Goal: Information Seeking & Learning: Learn about a topic

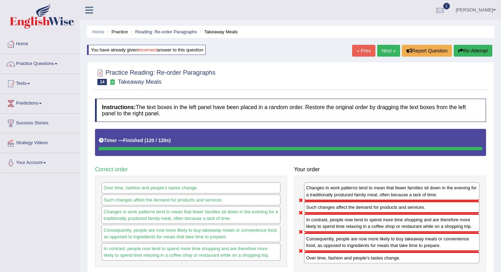
click at [380, 47] on link "Next »" at bounding box center [388, 51] width 23 height 12
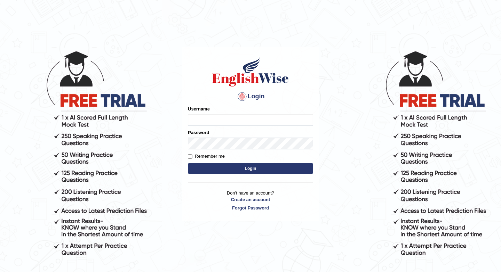
click at [233, 120] on input "Username" at bounding box center [250, 120] width 125 height 12
type input "issak"
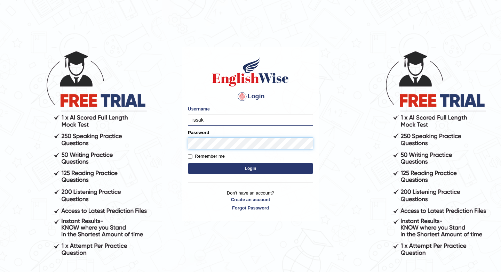
click at [188, 164] on button "Login" at bounding box center [250, 169] width 125 height 10
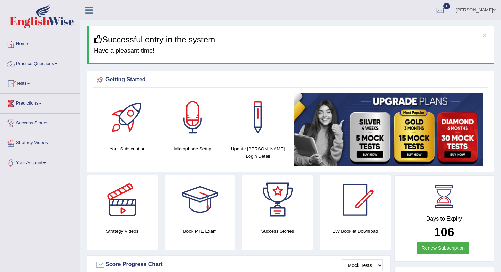
click at [42, 62] on link "Practice Questions" at bounding box center [39, 62] width 79 height 17
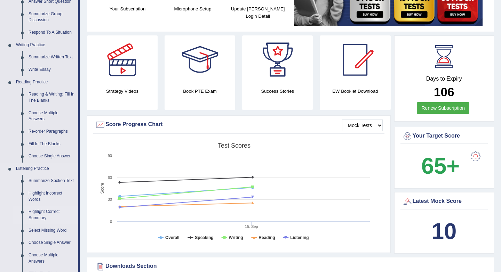
scroll to position [143, 0]
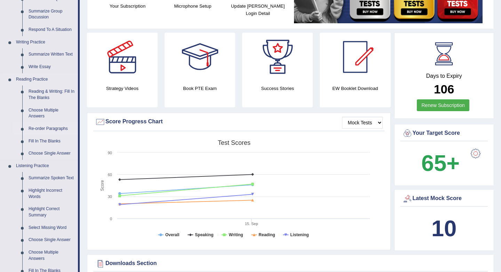
click at [54, 127] on link "Re-order Paragraphs" at bounding box center [51, 129] width 53 height 13
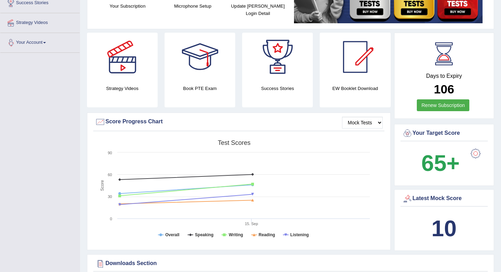
scroll to position [174, 0]
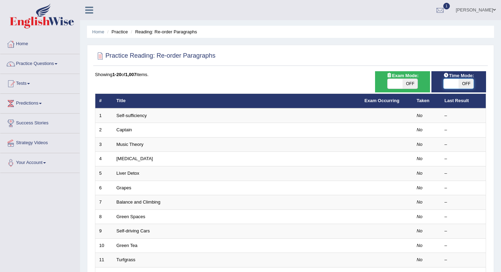
click at [446, 84] on span at bounding box center [451, 84] width 15 height 10
checkbox input "true"
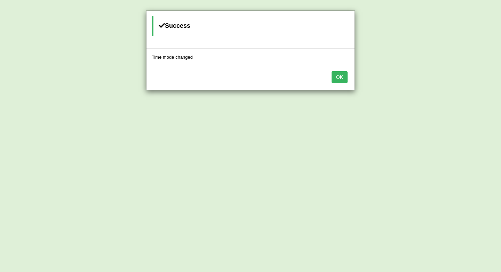
click at [335, 78] on button "OK" at bounding box center [340, 77] width 16 height 12
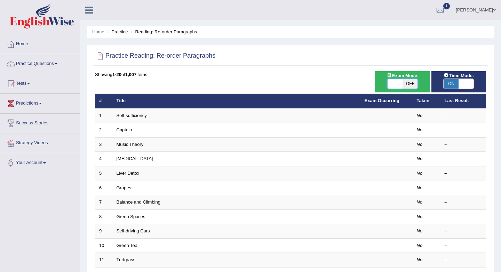
click at [401, 87] on span at bounding box center [395, 84] width 15 height 10
checkbox input "true"
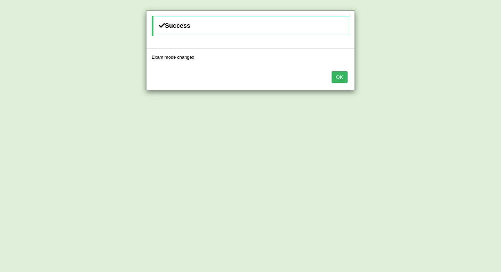
click at [339, 78] on button "OK" at bounding box center [340, 77] width 16 height 12
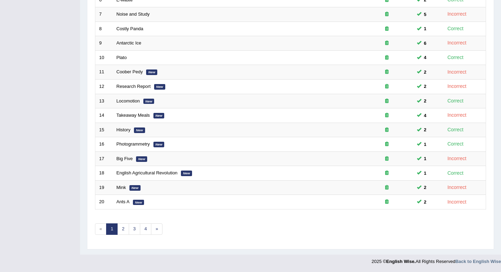
scroll to position [188, 0]
click at [125, 230] on link "2" at bounding box center [122, 229] width 11 height 11
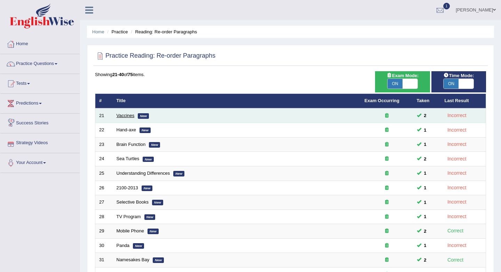
click at [120, 117] on link "Vaccines" at bounding box center [126, 115] width 18 height 5
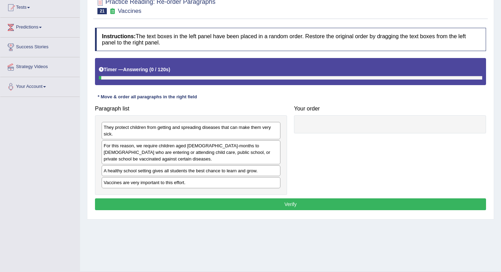
scroll to position [93, 0]
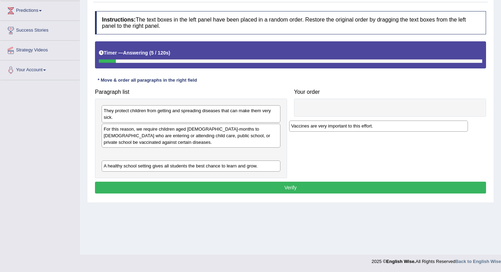
drag, startPoint x: 139, startPoint y: 169, endPoint x: 331, endPoint y: 124, distance: 197.0
click at [330, 125] on div "Vaccines are very important to this effort." at bounding box center [378, 126] width 179 height 11
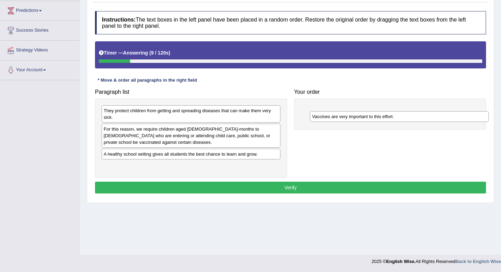
drag, startPoint x: 117, startPoint y: 154, endPoint x: 324, endPoint y: 115, distance: 211.0
click at [324, 115] on div "Vaccines are very important to this effort." at bounding box center [399, 116] width 179 height 11
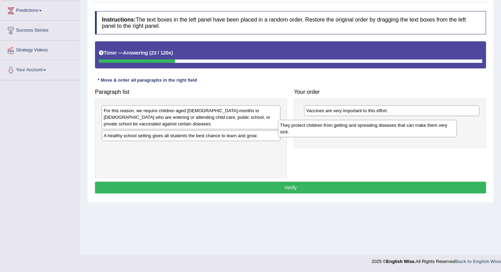
drag, startPoint x: 133, startPoint y: 115, endPoint x: 325, endPoint y: 131, distance: 193.1
click at [325, 131] on div "They protect children from getting and spreading diseases that can make them ve…" at bounding box center [367, 128] width 179 height 17
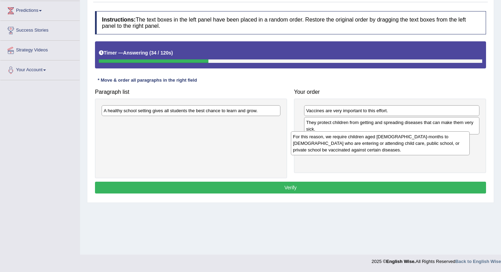
drag, startPoint x: 185, startPoint y: 123, endPoint x: 379, endPoint y: 149, distance: 195.6
click at [379, 149] on div "For this reason, we require children aged 2-months to 18-years old who are ente…" at bounding box center [380, 144] width 179 height 24
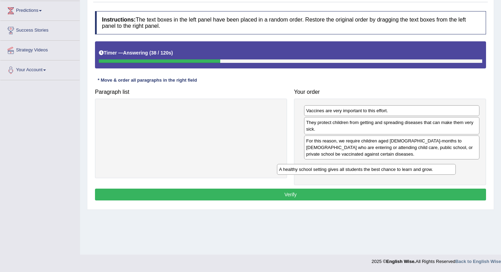
drag, startPoint x: 209, startPoint y: 115, endPoint x: 394, endPoint y: 172, distance: 193.7
click at [394, 172] on div "A healthy school setting gives all students the best chance to learn and grow." at bounding box center [366, 169] width 179 height 11
click at [317, 196] on button "Verify" at bounding box center [290, 195] width 391 height 12
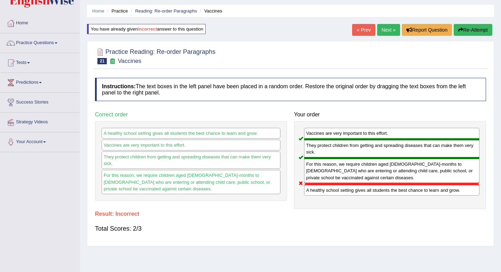
scroll to position [0, 0]
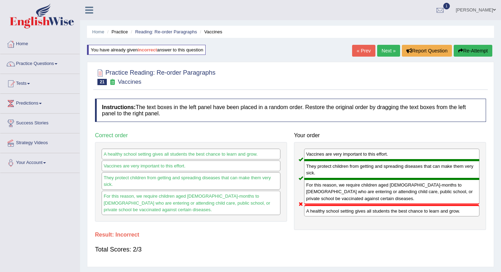
click at [385, 55] on link "Next »" at bounding box center [388, 51] width 23 height 12
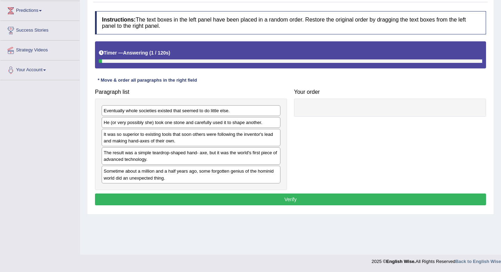
scroll to position [93, 0]
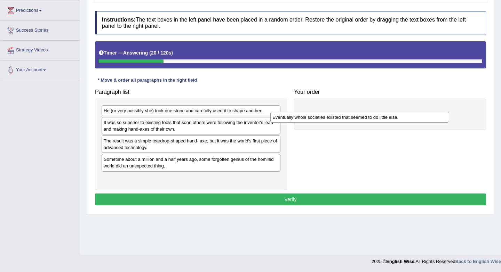
drag, startPoint x: 176, startPoint y: 114, endPoint x: 348, endPoint y: 121, distance: 171.7
click at [348, 121] on div "Eventually whole societies existed that seemed to do little else." at bounding box center [359, 117] width 179 height 11
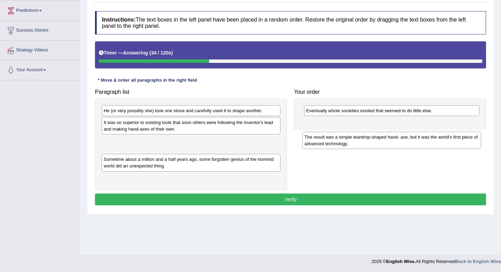
drag, startPoint x: 192, startPoint y: 146, endPoint x: 392, endPoint y: 138, distance: 200.2
click at [392, 138] on div "The result was a simple teardrop-shaped hand- axe, but it was the world's first…" at bounding box center [391, 140] width 179 height 17
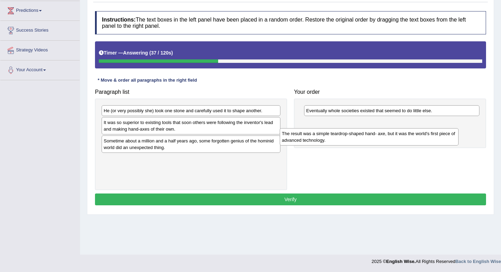
drag, startPoint x: 256, startPoint y: 148, endPoint x: 453, endPoint y: 138, distance: 196.8
click at [453, 138] on div "The result was a simple teardrop-shaped hand- axe, but it was the world's first…" at bounding box center [369, 136] width 179 height 17
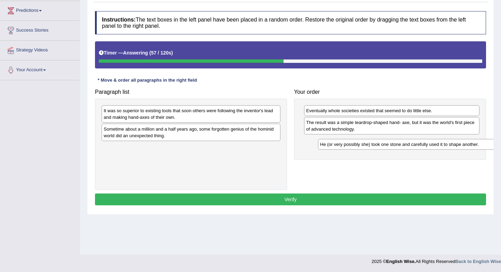
drag, startPoint x: 188, startPoint y: 110, endPoint x: 404, endPoint y: 144, distance: 218.7
click at [404, 144] on div "He (or very possibly she) took one stone and carefully used it to shape another." at bounding box center [407, 144] width 179 height 11
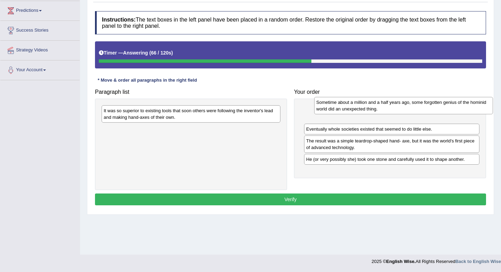
drag, startPoint x: 256, startPoint y: 133, endPoint x: 469, endPoint y: 106, distance: 214.3
click at [469, 106] on div "Sometime about a million and a half years ago, some forgotten genius of the hom…" at bounding box center [403, 105] width 179 height 17
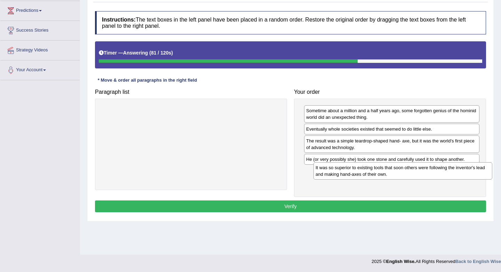
drag, startPoint x: 234, startPoint y: 116, endPoint x: 446, endPoint y: 173, distance: 219.5
click at [446, 173] on div "It was so superior to existing tools that soon others were following the invent…" at bounding box center [403, 171] width 179 height 17
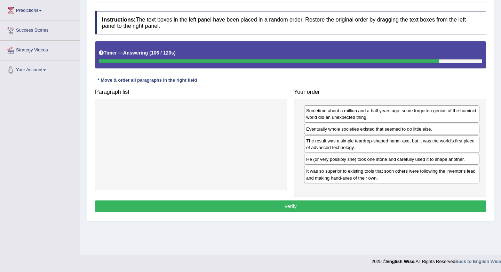
click at [334, 206] on button "Verify" at bounding box center [290, 207] width 391 height 12
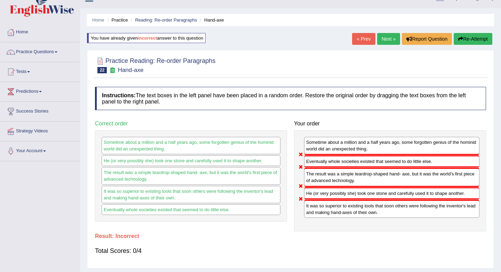
scroll to position [0, 0]
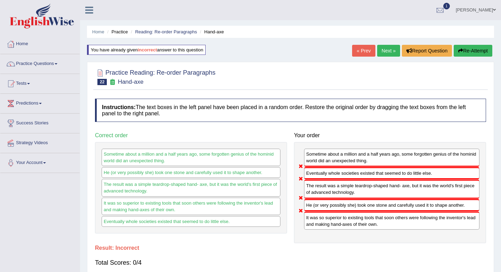
click at [388, 58] on div "Home Practice Reading: Re-order Paragraphs Hand-axe You have already given inco…" at bounding box center [290, 174] width 421 height 348
click at [383, 50] on link "Next »" at bounding box center [388, 51] width 23 height 12
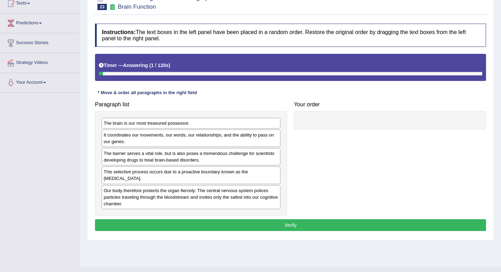
scroll to position [93, 0]
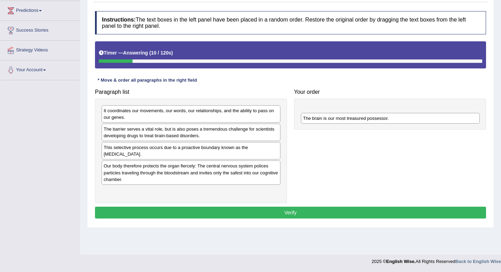
drag, startPoint x: 147, startPoint y: 114, endPoint x: 345, endPoint y: 122, distance: 198.5
click at [345, 122] on div "The brain is our most treasured possessor." at bounding box center [390, 118] width 179 height 11
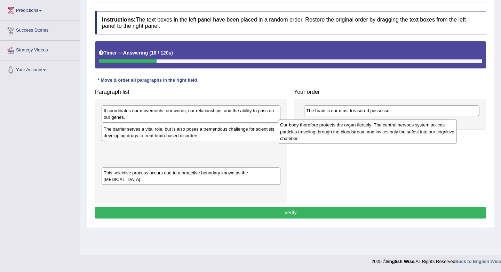
drag, startPoint x: 125, startPoint y: 172, endPoint x: 305, endPoint y: 130, distance: 185.0
click at [305, 130] on div "Our body therefore protects the organ fiercely: The central nervous system poli…" at bounding box center [367, 132] width 179 height 24
drag, startPoint x: 211, startPoint y: 155, endPoint x: 377, endPoint y: 127, distance: 168.3
click at [377, 127] on div "Our body therefore protects the organ fiercely: The central nervous system poli…" at bounding box center [349, 133] width 179 height 24
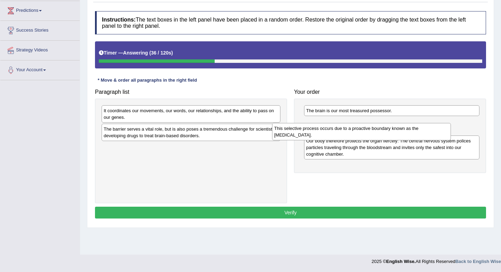
drag, startPoint x: 250, startPoint y: 152, endPoint x: 421, endPoint y: 134, distance: 171.8
click at [421, 134] on div "This selective process occurs due to a proactive boundary known as the [MEDICAL…" at bounding box center [361, 131] width 179 height 17
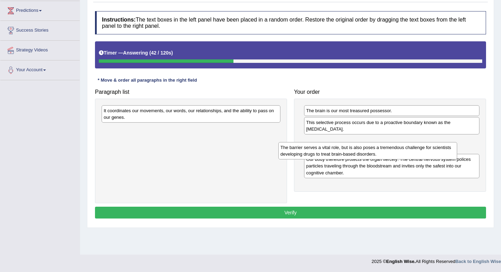
drag, startPoint x: 208, startPoint y: 139, endPoint x: 386, endPoint y: 157, distance: 178.4
click at [386, 157] on div "The barrier serves a vital role, but is also poses a tremendous challenge for s…" at bounding box center [367, 150] width 179 height 17
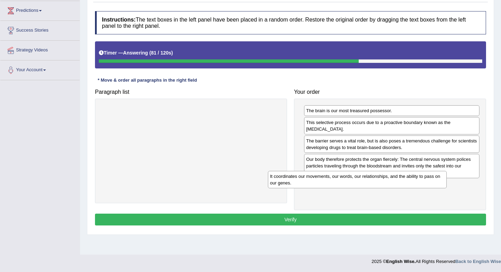
drag, startPoint x: 211, startPoint y: 116, endPoint x: 380, endPoint y: 183, distance: 181.8
click at [380, 183] on div "It coordinates our movements, our words, our relationships, and the ability to …" at bounding box center [357, 179] width 179 height 17
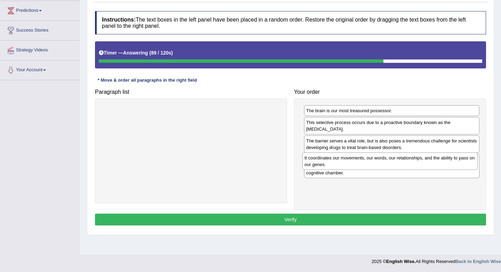
drag, startPoint x: 333, startPoint y: 194, endPoint x: 331, endPoint y: 166, distance: 28.3
click at [331, 166] on div "It coordinates our movements, our words, our relationships, and the ability to …" at bounding box center [389, 161] width 175 height 17
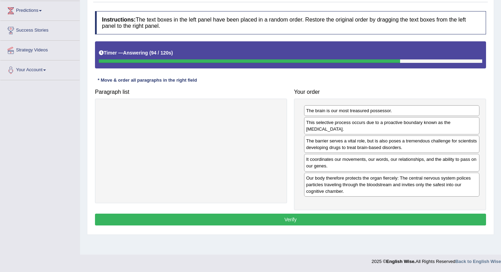
click at [363, 221] on button "Verify" at bounding box center [290, 220] width 391 height 12
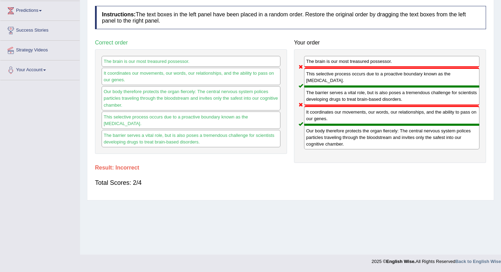
scroll to position [0, 0]
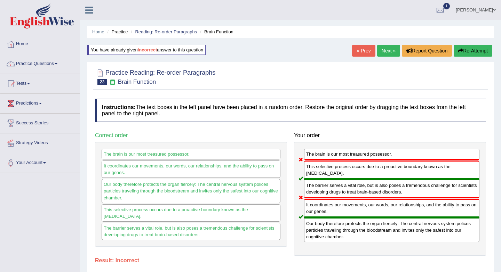
click at [382, 51] on link "Next »" at bounding box center [388, 51] width 23 height 12
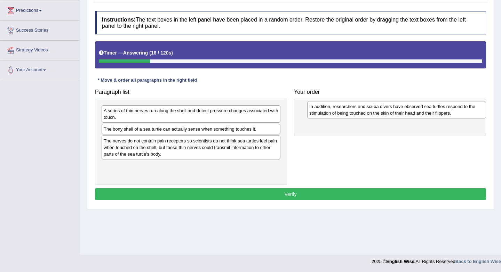
drag, startPoint x: 145, startPoint y: 119, endPoint x: 348, endPoint y: 115, distance: 202.6
click at [348, 115] on div "In addition, researchers and scuba divers have observed sea turtles respond to …" at bounding box center [396, 109] width 179 height 17
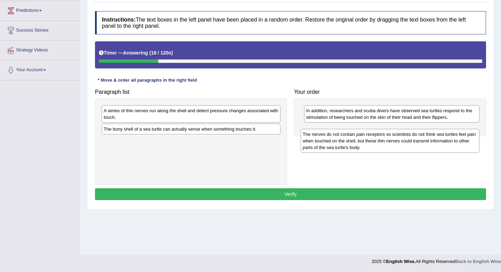
drag, startPoint x: 157, startPoint y: 153, endPoint x: 356, endPoint y: 146, distance: 198.8
click at [356, 146] on div "The nerves do not contain pain receptors so scientists do not think sea turtles…" at bounding box center [390, 141] width 179 height 24
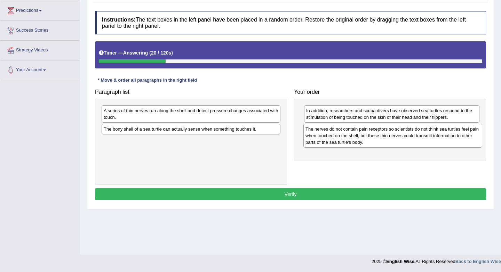
drag, startPoint x: 227, startPoint y: 144, endPoint x: 428, endPoint y: 133, distance: 201.5
click at [428, 133] on div "The nerves do not contain pain receptors so scientists do not think sea turtles…" at bounding box center [392, 136] width 179 height 24
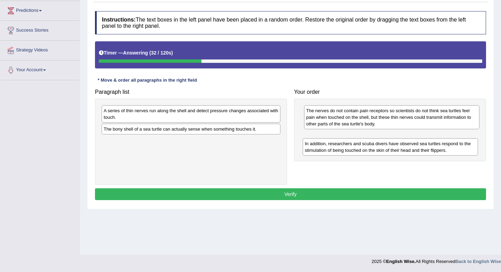
drag, startPoint x: 348, startPoint y: 116, endPoint x: 346, endPoint y: 147, distance: 31.4
click at [346, 147] on div "In addition, researchers and scuba divers have observed sea turtles respond to …" at bounding box center [390, 146] width 175 height 17
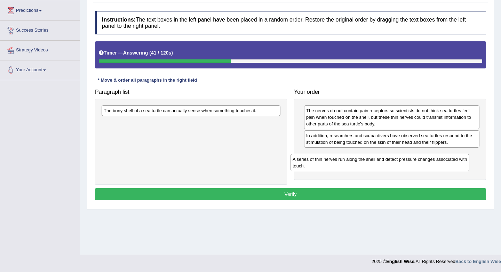
drag, startPoint x: 131, startPoint y: 117, endPoint x: 323, endPoint y: 165, distance: 197.5
click at [323, 165] on div "A series of thin nerves run along the shell and detect pressure changes associa…" at bounding box center [380, 162] width 179 height 17
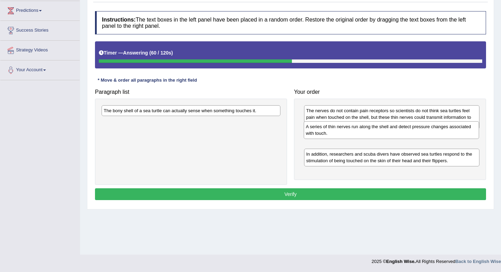
drag, startPoint x: 387, startPoint y: 158, endPoint x: 387, endPoint y: 131, distance: 27.1
click at [387, 131] on div "A series of thin nerves run along the shell and detect pressure changes associa…" at bounding box center [391, 129] width 175 height 17
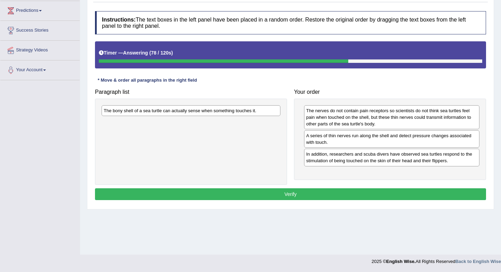
click at [231, 112] on div "The bony shell of a sea turtle can actually sense when something touches it." at bounding box center [191, 110] width 179 height 11
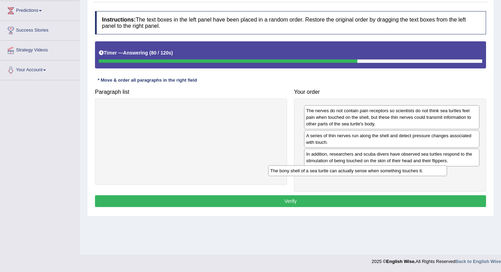
drag, startPoint x: 228, startPoint y: 110, endPoint x: 394, endPoint y: 171, distance: 177.2
click at [394, 171] on div "The bony shell of a sea turtle can actually sense when something touches it." at bounding box center [357, 171] width 179 height 11
click at [351, 199] on button "Verify" at bounding box center [290, 202] width 391 height 12
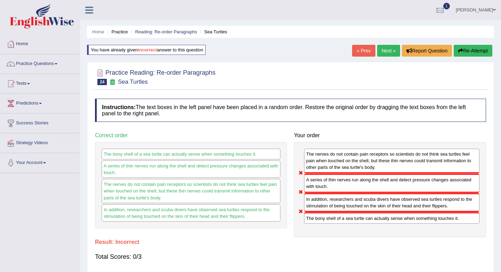
click at [381, 52] on link "Next »" at bounding box center [388, 51] width 23 height 12
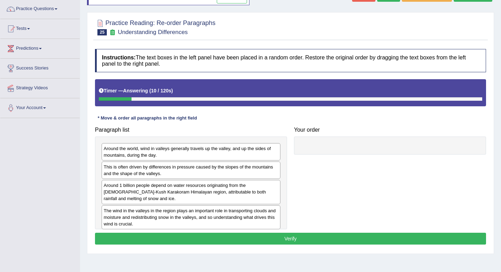
scroll to position [93, 0]
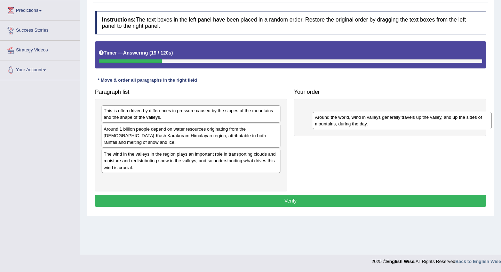
drag, startPoint x: 159, startPoint y: 116, endPoint x: 371, endPoint y: 122, distance: 211.3
click at [371, 122] on div "Around the world, wind in valleys generally travels up the valley, and up the s…" at bounding box center [402, 120] width 179 height 17
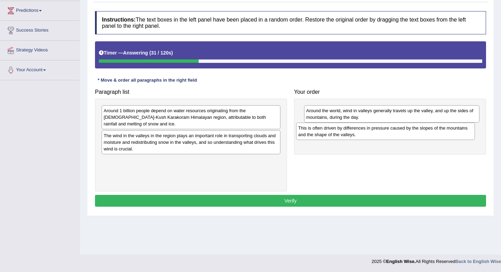
drag, startPoint x: 173, startPoint y: 120, endPoint x: 372, endPoint y: 137, distance: 199.8
click at [372, 137] on div "This is often driven by differences in pressure caused by the slopes of the mou…" at bounding box center [385, 131] width 179 height 17
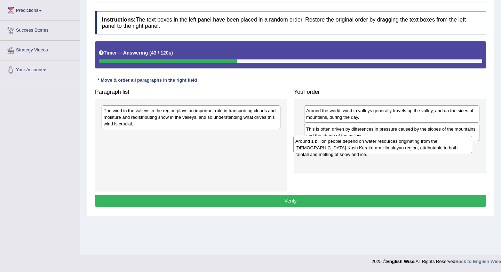
drag, startPoint x: 248, startPoint y: 120, endPoint x: 440, endPoint y: 150, distance: 194.2
click at [440, 150] on div "Around 1 billion people depend on water resources originating from the Hindu-Ku…" at bounding box center [382, 144] width 179 height 17
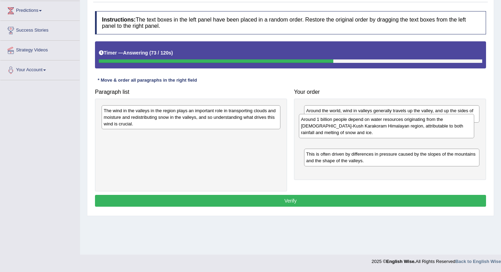
drag, startPoint x: 353, startPoint y: 156, endPoint x: 348, endPoint y: 127, distance: 28.7
click at [348, 127] on div "Around 1 billion people depend on water resources originating from the Hindu-Ku…" at bounding box center [386, 126] width 175 height 24
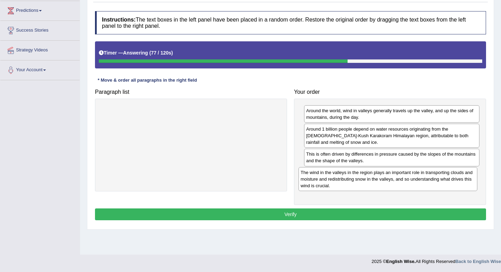
drag, startPoint x: 256, startPoint y: 118, endPoint x: 456, endPoint y: 180, distance: 209.6
click at [456, 180] on div "The wind in the valleys in the region plays an important role in transporting c…" at bounding box center [388, 179] width 179 height 24
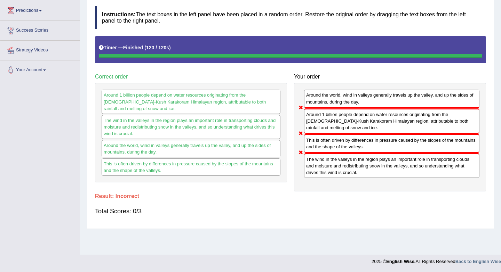
scroll to position [0, 0]
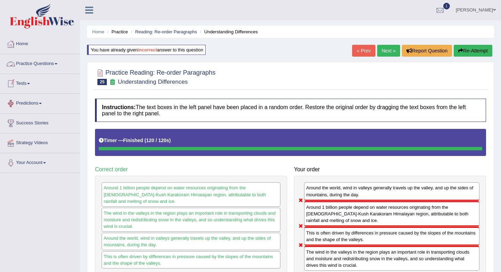
click at [42, 64] on link "Practice Questions" at bounding box center [39, 62] width 79 height 17
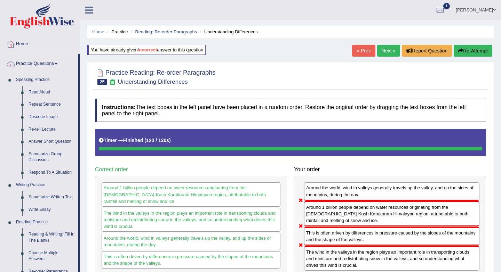
click at [383, 53] on link "Next »" at bounding box center [388, 51] width 23 height 12
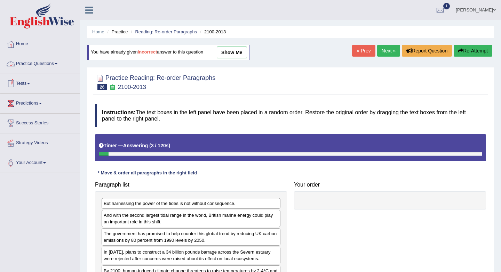
click at [52, 65] on link "Practice Questions" at bounding box center [39, 62] width 79 height 17
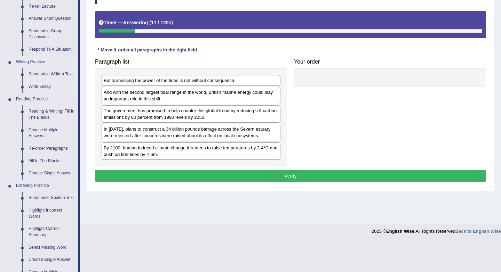
scroll to position [129, 0]
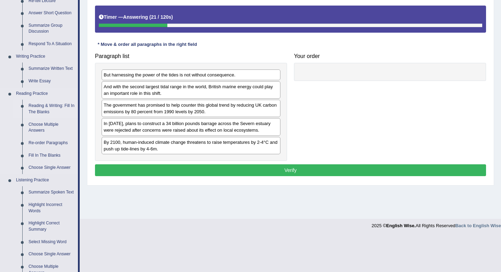
click at [48, 111] on link "Reading & Writing: Fill In The Blanks" at bounding box center [51, 109] width 53 height 18
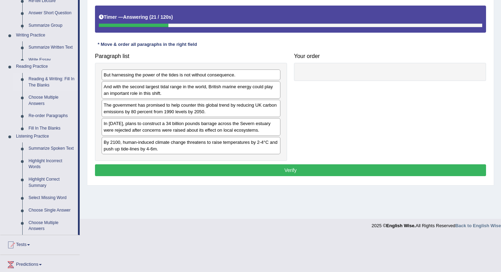
scroll to position [93, 0]
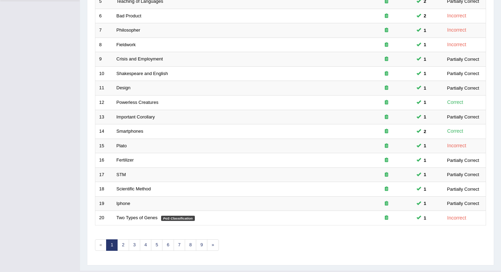
scroll to position [188, 0]
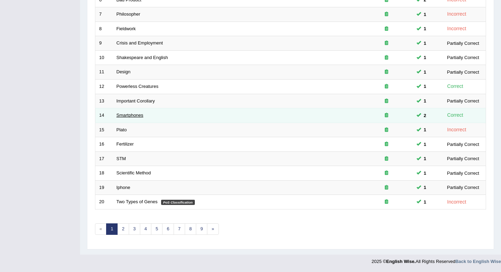
click at [138, 116] on link "Smartphones" at bounding box center [130, 115] width 27 height 5
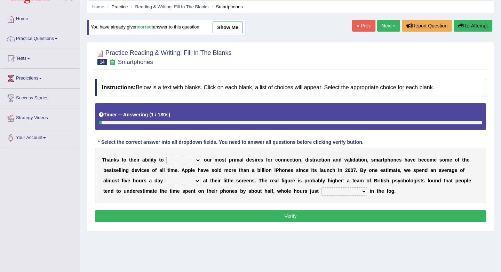
scroll to position [25, 0]
click at [383, 26] on link "Next »" at bounding box center [388, 26] width 23 height 12
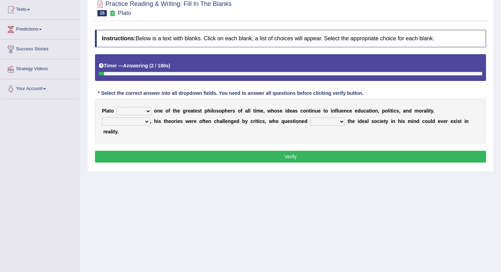
scroll to position [73, 0]
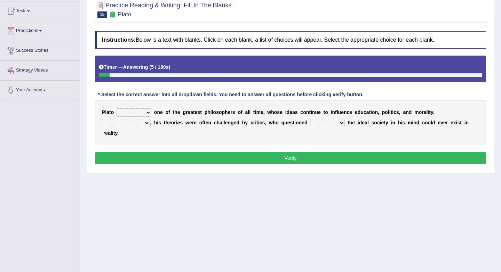
click at [149, 115] on select "keeps comes claims remains" at bounding box center [134, 113] width 35 height 8
click at [148, 111] on select "keeps comes claims remains" at bounding box center [134, 113] width 35 height 8
click at [143, 112] on select "keeps comes claims remains" at bounding box center [134, 113] width 35 height 8
select select "remains"
click at [146, 114] on select "keeps comes claims remains" at bounding box center [134, 113] width 35 height 8
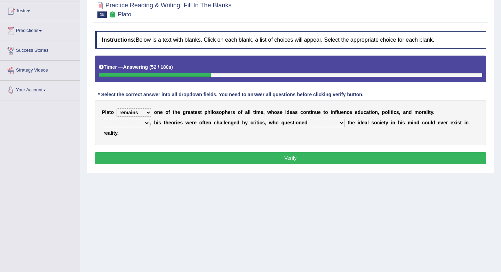
click at [146, 125] on select "Notwithstanding So However Whatever" at bounding box center [126, 123] width 48 height 8
click at [141, 122] on select "Notwithstanding So However Whatever" at bounding box center [126, 123] width 48 height 8
click at [145, 125] on select "Notwithstanding So However Whatever" at bounding box center [126, 123] width 48 height 8
select select "Notwithstanding"
click at [342, 125] on select "which what that whether" at bounding box center [327, 123] width 35 height 8
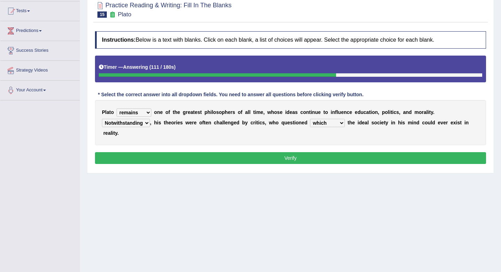
click at [340, 122] on select "which what that whether" at bounding box center [327, 123] width 35 height 8
click at [341, 121] on select "which what that whether" at bounding box center [327, 123] width 35 height 8
select select "which"
click at [290, 160] on button "Verify" at bounding box center [290, 158] width 391 height 12
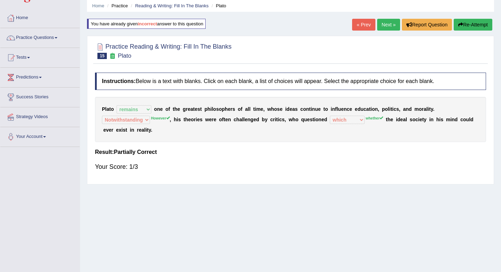
scroll to position [25, 0]
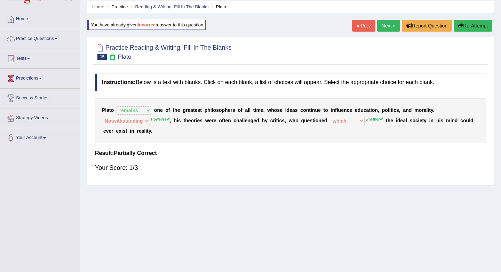
click at [385, 26] on link "Next »" at bounding box center [388, 26] width 23 height 12
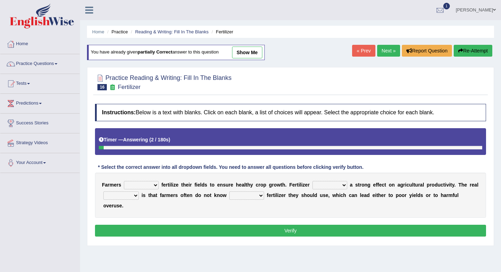
click at [386, 45] on link "Next »" at bounding box center [388, 51] width 23 height 12
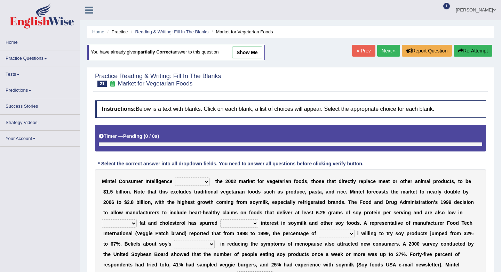
click at [364, 53] on link "« Prev" at bounding box center [363, 51] width 23 height 12
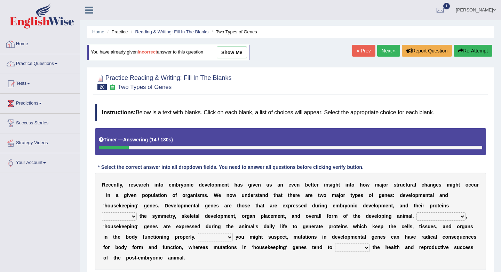
click at [23, 43] on link "Home" at bounding box center [39, 42] width 79 height 17
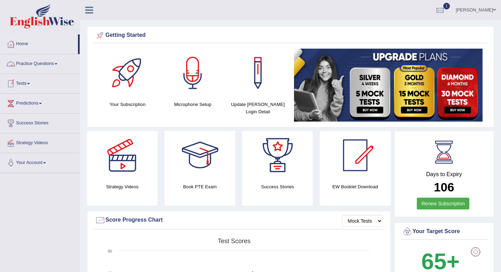
click at [37, 66] on link "Practice Questions" at bounding box center [39, 62] width 79 height 17
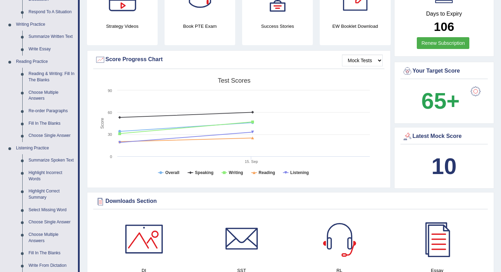
scroll to position [159, 0]
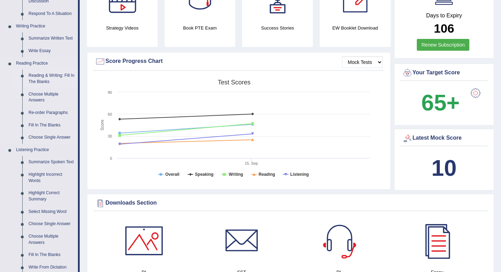
click at [38, 82] on link "Reading & Writing: Fill In The Blanks" at bounding box center [51, 79] width 53 height 18
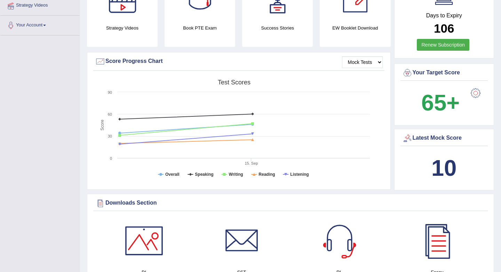
scroll to position [206, 0]
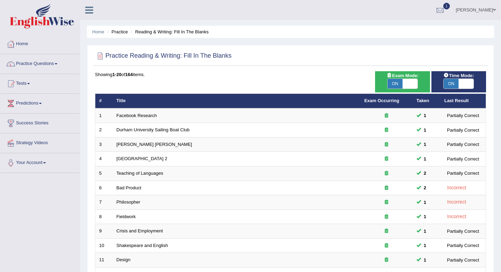
scroll to position [188, 0]
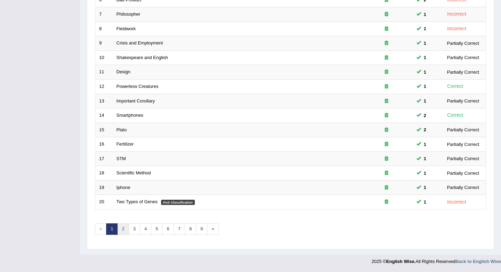
click at [123, 233] on link "2" at bounding box center [122, 229] width 11 height 11
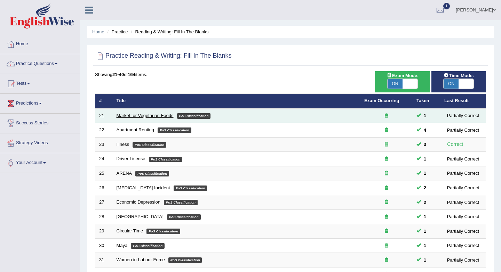
click at [132, 117] on link "Market for Vegetarian Foods" at bounding box center [145, 115] width 57 height 5
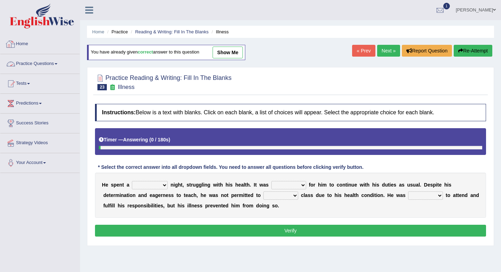
click at [27, 43] on link "Home" at bounding box center [39, 42] width 79 height 17
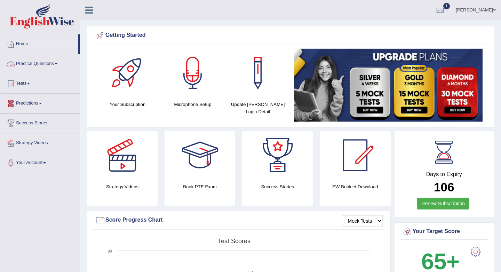
click at [50, 61] on link "Practice Questions" at bounding box center [39, 62] width 79 height 17
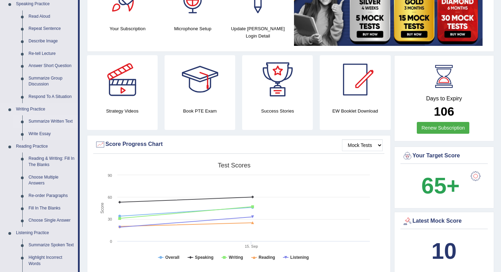
scroll to position [77, 0]
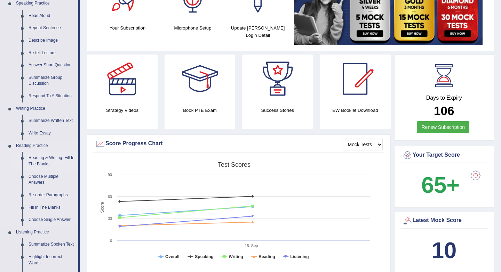
click at [43, 159] on link "Reading & Writing: Fill In The Blanks" at bounding box center [51, 161] width 53 height 18
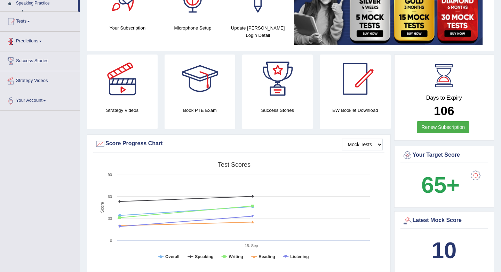
scroll to position [110, 0]
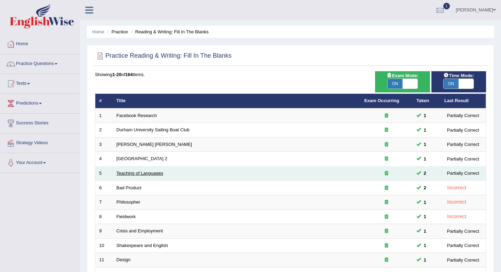
scroll to position [188, 0]
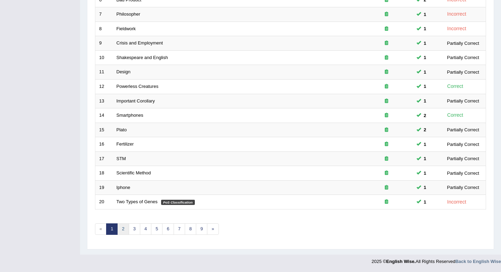
click at [124, 232] on link "2" at bounding box center [122, 229] width 11 height 11
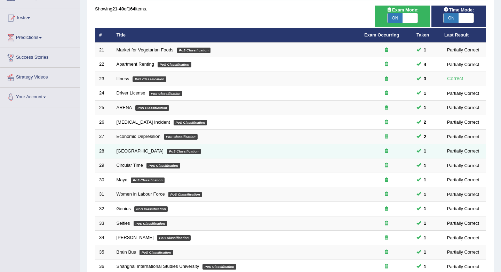
scroll to position [188, 0]
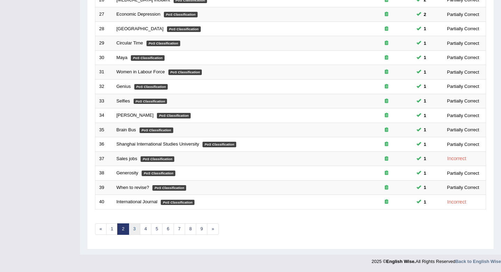
click at [133, 232] on link "3" at bounding box center [134, 229] width 11 height 11
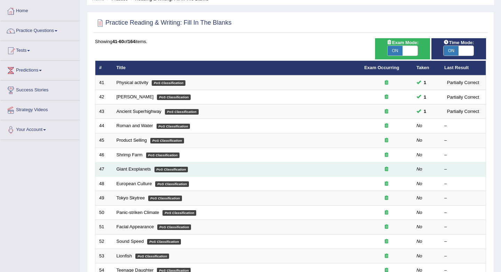
scroll to position [32, 0]
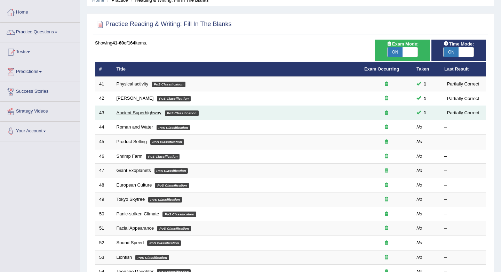
click at [149, 112] on link "Ancient Superhighway" at bounding box center [139, 112] width 45 height 5
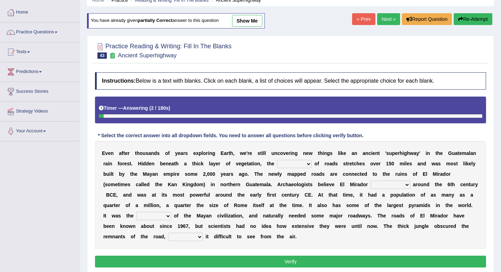
click at [381, 20] on link "Next »" at bounding box center [388, 19] width 23 height 12
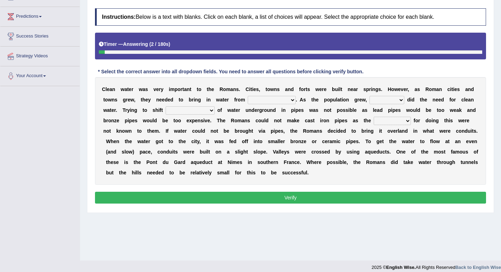
scroll to position [91, 0]
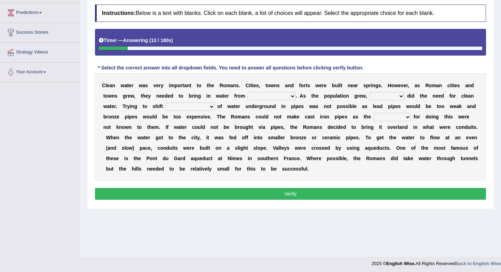
click at [290, 101] on div "C l e a n w a t e r w a s v e r y i m p o r t a n t t o t h e R [PERSON_NAME] .…" at bounding box center [290, 127] width 391 height 108
click at [290, 97] on select "further afield these origins different parts specific sources" at bounding box center [272, 96] width 48 height 8
select select "different parts"
click at [399, 94] on select "as well so how thus" at bounding box center [387, 96] width 35 height 8
select select "how"
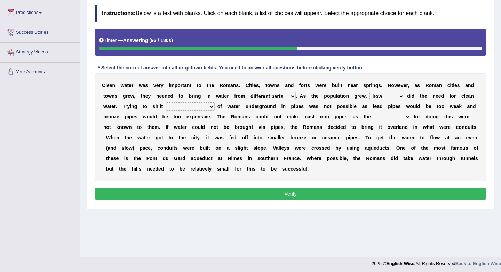
click at [212, 109] on select "few loads improper intakes relative levels large volumes" at bounding box center [190, 107] width 49 height 8
select select "few loads"
click at [401, 117] on select "spans scales proportions techniques" at bounding box center [392, 117] width 37 height 8
click at [406, 122] on div "C l e a n w a t e r w a s v e r y i m p o r t a n t t o t h e R o m a n s . C i…" at bounding box center [290, 127] width 391 height 108
click at [405, 118] on select "spans scales proportions techniques" at bounding box center [392, 117] width 37 height 8
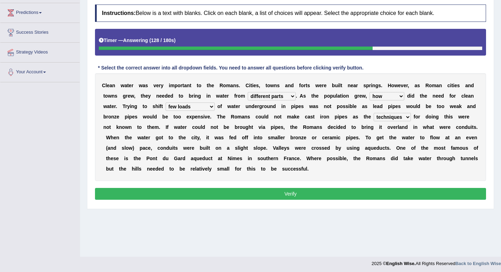
click at [411, 119] on b at bounding box center [412, 117] width 3 height 6
click at [403, 118] on select "spans scales proportions techniques" at bounding box center [392, 117] width 37 height 8
select select "proportions"
click at [408, 114] on select "spans scales proportions techniques" at bounding box center [392, 117] width 37 height 8
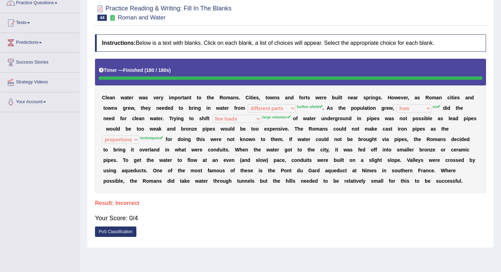
scroll to position [0, 0]
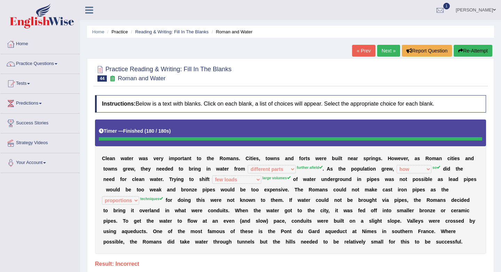
click at [382, 51] on link "Next »" at bounding box center [388, 51] width 23 height 12
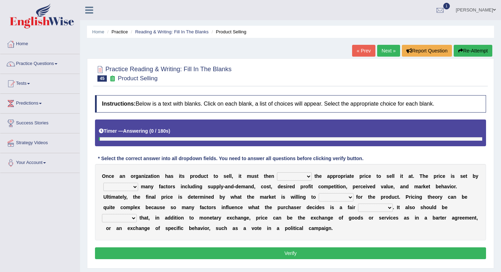
scroll to position [76, 0]
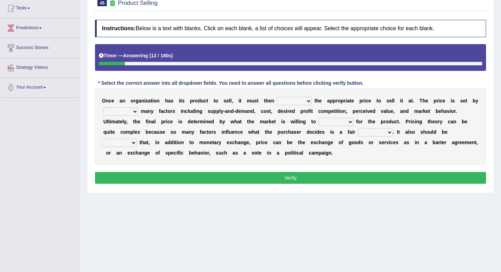
click at [301, 103] on select "tolerate determine fabricate fancy" at bounding box center [294, 101] width 35 height 8
click at [304, 102] on select "tolerate determine fabricate fancy" at bounding box center [294, 101] width 35 height 8
select select "tolerate"
click at [133, 113] on select "comparing begetting balancing offsetting" at bounding box center [120, 112] width 35 height 8
click at [131, 112] on select "comparing begetting balancing offsetting" at bounding box center [120, 112] width 35 height 8
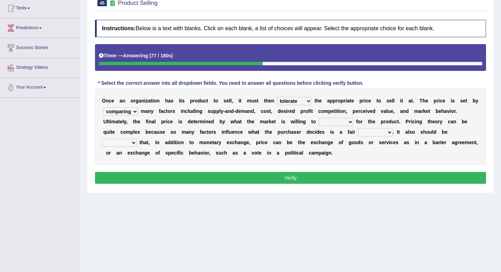
select select "offsetting"
click at [302, 104] on select "tolerate determine fabricate fancy" at bounding box center [294, 101] width 35 height 8
select select "determine"
click at [348, 122] on select "consign design exchange prepare" at bounding box center [336, 122] width 35 height 8
click at [350, 125] on select "consign design exchange prepare" at bounding box center [336, 122] width 35 height 8
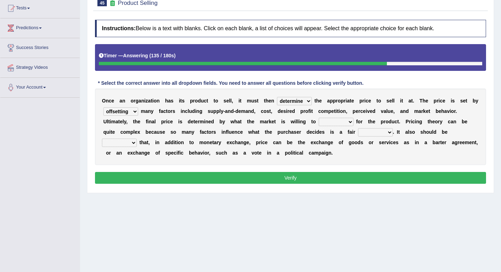
select select "prepare"
click at [394, 134] on b "." at bounding box center [393, 132] width 1 height 6
click at [385, 133] on select "addition shape content value" at bounding box center [375, 132] width 35 height 8
click at [389, 134] on select "addition shape content value" at bounding box center [375, 132] width 35 height 8
select select "value"
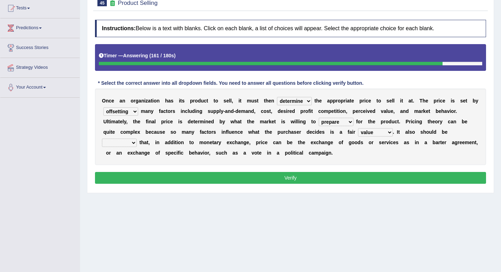
click at [132, 145] on select "explained enlarged overrated noted" at bounding box center [119, 143] width 35 height 8
select select "explained"
click at [197, 175] on button "Verify" at bounding box center [290, 178] width 391 height 12
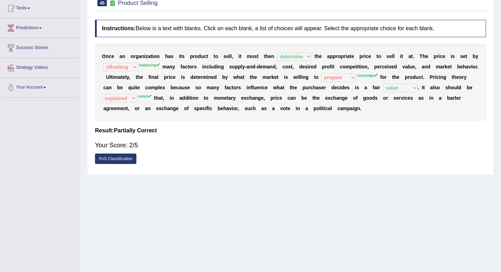
scroll to position [0, 0]
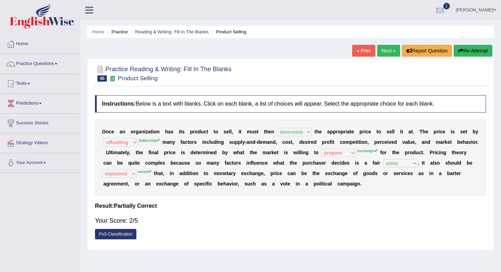
click at [379, 50] on link "Next »" at bounding box center [388, 51] width 23 height 12
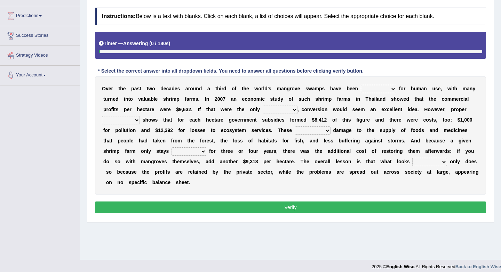
scroll to position [88, 0]
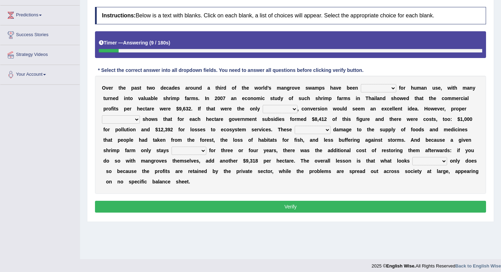
click at [386, 88] on select "rearranged exchanged conserved converted" at bounding box center [378, 88] width 35 height 8
click at [392, 88] on select "rearranged exchanged conserved converted" at bounding box center [378, 88] width 35 height 8
select select "conserved"
click at [388, 87] on select "rearranged exchanged conserved converted" at bounding box center [378, 88] width 35 height 8
click at [294, 107] on select "index eliment choice factor" at bounding box center [280, 109] width 35 height 8
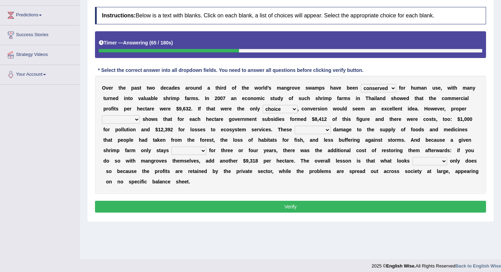
click at [288, 109] on select "index eliment choice factor" at bounding box center [280, 109] width 35 height 8
click at [287, 108] on select "index eliment choice factor" at bounding box center [280, 109] width 35 height 8
select select "choice"
click at [292, 109] on select "index eliment choice factor" at bounding box center [280, 109] width 35 height 8
click at [137, 122] on select "accounting percentage aggregation division" at bounding box center [121, 120] width 38 height 8
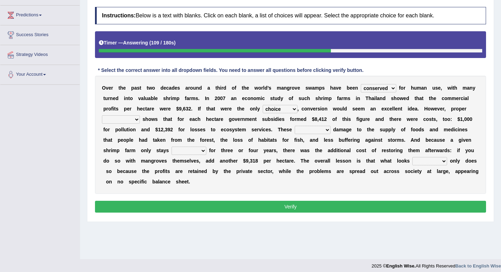
click at [135, 122] on select "accounting percentage aggregation division" at bounding box center [121, 120] width 38 height 8
click at [133, 121] on select "accounting percentage aggregation division" at bounding box center [121, 120] width 38 height 8
select select "division"
click at [323, 131] on select "comprised uneven neglected augmented" at bounding box center [313, 130] width 36 height 8
select select "neglected"
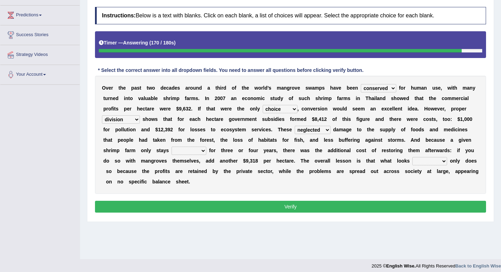
click at [199, 152] on select "interactive distinctive productive collective" at bounding box center [189, 151] width 35 height 8
select select "productive"
click at [219, 202] on button "Verify" at bounding box center [290, 207] width 391 height 12
click at [444, 161] on select "beneficial immediate modest moderate" at bounding box center [429, 161] width 35 height 8
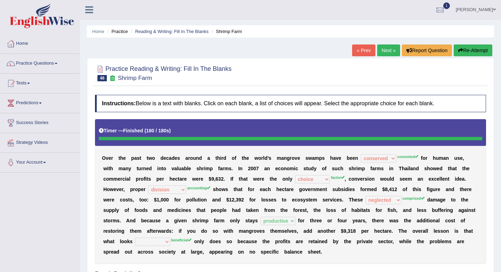
scroll to position [0, 0]
click at [383, 52] on link "Next »" at bounding box center [388, 51] width 23 height 12
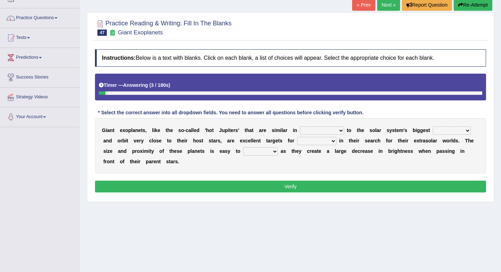
scroll to position [46, 0]
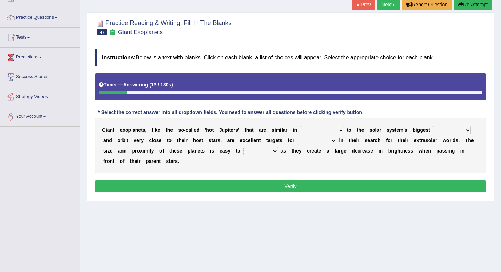
click at [339, 132] on select "borders expressions shapes characteristics" at bounding box center [322, 130] width 44 height 8
click at [331, 133] on select "borders expressions shapes characteristics" at bounding box center [322, 130] width 44 height 8
select select "characteristics"
click at [463, 135] on div "G i a n t e x o p l a n e t s , l i k e t h e s o - c a l l e d ' h o t J u p i…" at bounding box center [290, 146] width 391 height 56
click at [467, 129] on select "frame subordinate planet comet" at bounding box center [452, 130] width 38 height 8
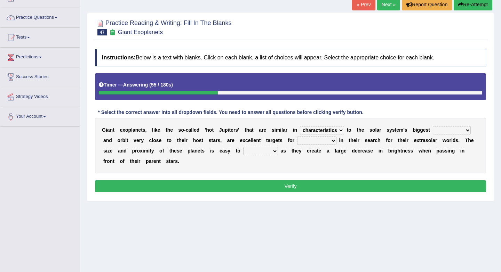
select select "planet"
click at [461, 132] on select "frame subordinate planet comet" at bounding box center [452, 130] width 38 height 8
click at [329, 142] on select "members astronomers parties makers" at bounding box center [316, 141] width 39 height 8
click at [329, 143] on select "members astronomers parties makers" at bounding box center [316, 141] width 39 height 8
select select "astronomers"
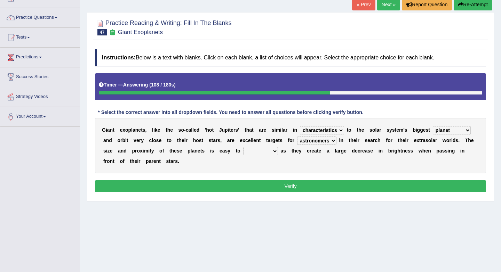
click at [330, 143] on select "members astronomers parties makers" at bounding box center [316, 141] width 39 height 8
click at [274, 152] on select "detect denounce deflect direct" at bounding box center [260, 151] width 35 height 8
select select "detect"
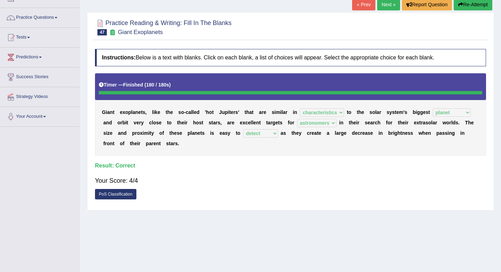
click at [388, 2] on link "Next »" at bounding box center [388, 5] width 23 height 12
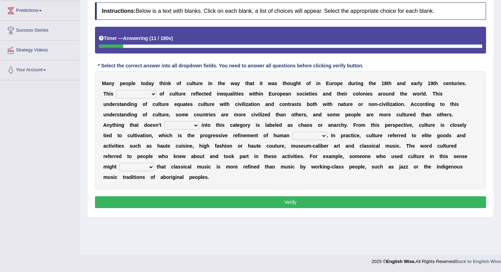
click at [154, 94] on select "classification concept renovation identity" at bounding box center [136, 94] width 41 height 8
click at [152, 92] on select "classification concept renovation identity" at bounding box center [136, 94] width 41 height 8
click at [154, 96] on select "classification concept renovation identity" at bounding box center [136, 94] width 41 height 8
select select "identity"
click at [170, 128] on select "cut dismiss fit solve" at bounding box center [181, 125] width 35 height 8
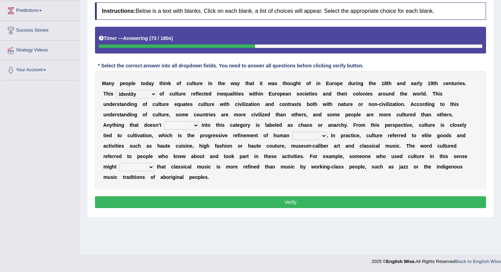
select select "dismiss"
click at [298, 135] on select "blessing curse habit behaviour" at bounding box center [309, 136] width 35 height 8
click at [295, 129] on div "M a n y p e o p l e t o d a y t h i n k o f c u l t u r e i n t h e w a y t h a…" at bounding box center [290, 130] width 391 height 118
click at [294, 134] on select "blessing curse habit behaviour" at bounding box center [309, 136] width 35 height 8
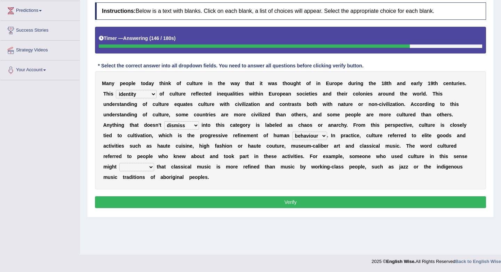
click at [293, 137] on select "blessing curse habit behaviour" at bounding box center [309, 136] width 35 height 8
select select "blessing"
click at [133, 169] on select "argue pretend doubt reveal" at bounding box center [136, 167] width 35 height 8
select select "pretend"
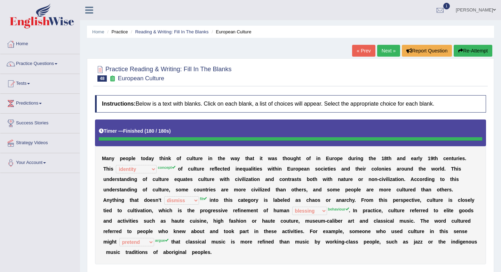
click at [387, 54] on link "Next »" at bounding box center [388, 51] width 23 height 12
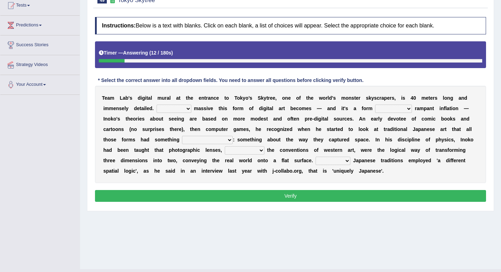
click at [182, 111] on select "However Whereas Whichever Wherever" at bounding box center [174, 109] width 35 height 8
click at [187, 110] on select "However Whereas Whichever Wherever" at bounding box center [174, 109] width 35 height 8
select select "However"
click at [411, 106] on select "subject to related with apart from based on" at bounding box center [393, 109] width 37 height 8
click at [401, 110] on select "subject to related with apart from based on" at bounding box center [393, 109] width 37 height 8
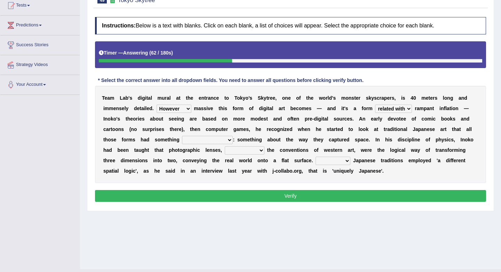
click at [409, 108] on select "subject to related with apart from based on" at bounding box center [393, 109] width 37 height 8
select select "based on"
click at [213, 140] on select "in fact as whole in common in the same times" at bounding box center [207, 140] width 51 height 8
click at [216, 142] on select "in fact as whole in common in the same times" at bounding box center [207, 140] width 51 height 8
click at [220, 142] on select "in fact as whole in common in the same times" at bounding box center [207, 140] width 51 height 8
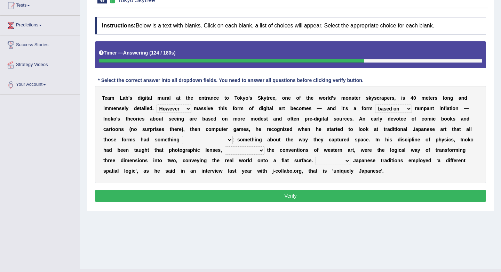
select select "in common"
click at [345, 161] on select "Thus But So Therefore" at bounding box center [333, 161] width 35 height 8
select select "So"
click at [348, 165] on select "Thus But So Therefore" at bounding box center [333, 161] width 35 height 8
click at [258, 153] on select "along with out of apart with furhter afield" at bounding box center [245, 150] width 40 height 8
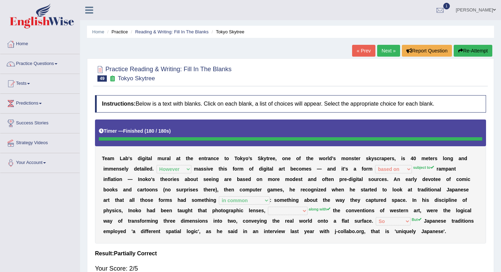
click at [386, 50] on link "Next »" at bounding box center [388, 51] width 23 height 12
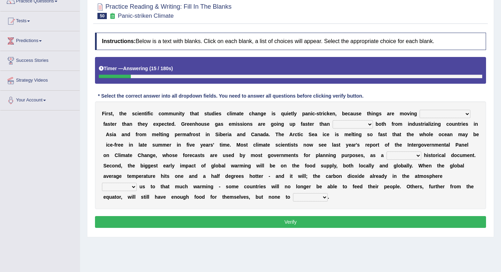
click at [451, 115] on select "few same [PERSON_NAME] most" at bounding box center [445, 114] width 51 height 8
click at [447, 113] on select "few same [PERSON_NAME] most" at bounding box center [445, 114] width 51 height 8
click at [443, 115] on select "few same [PERSON_NAME] most" at bounding box center [445, 114] width 51 height 8
click at [448, 115] on select "few same [PERSON_NAME] most" at bounding box center [445, 114] width 51 height 8
click at [447, 114] on select "few same [PERSON_NAME] most" at bounding box center [445, 114] width 51 height 8
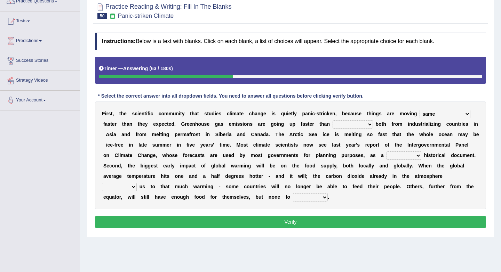
select select "few"
click at [352, 125] on select "anticipation predictability ptredicts predicted" at bounding box center [353, 124] width 40 height 8
click at [350, 123] on select "anticipation predictability ptredicts predicted" at bounding box center [353, 124] width 40 height 8
click at [348, 127] on select "anticipation predictability ptredicts predicted" at bounding box center [353, 124] width 40 height 8
click at [346, 128] on select "anticipation predictability ptredicts predicted" at bounding box center [353, 124] width 40 height 8
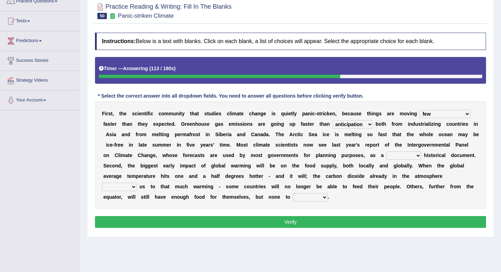
select select "ptredicts"
click at [407, 156] on select "purely evenly firmly actively" at bounding box center [404, 156] width 35 height 8
click at [399, 161] on div "F i r s t , t h e s c i e n t i f i c c o m m u n i t y t h a t s t u d i e s c…" at bounding box center [290, 156] width 391 height 108
click at [398, 157] on select "purely evenly firmly actively" at bounding box center [404, 156] width 35 height 8
select select "purely"
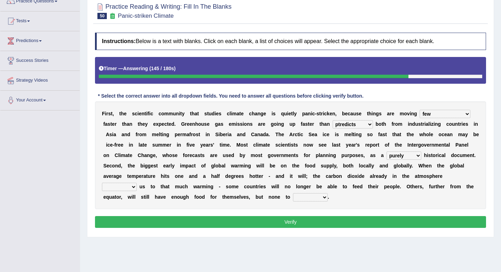
click at [406, 157] on select "purely evenly firmly actively" at bounding box center [404, 156] width 35 height 8
click at [130, 189] on select "commits directs allows addresses" at bounding box center [119, 187] width 35 height 8
click at [128, 189] on select "commits directs allows addresses" at bounding box center [119, 187] width 35 height 8
select select "directs"
click at [319, 198] on select "spare apply dispense consume" at bounding box center [310, 197] width 35 height 8
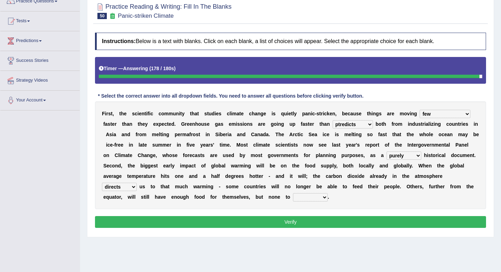
select select "consume"
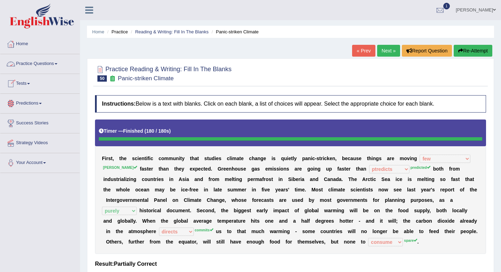
click at [42, 62] on link "Practice Questions" at bounding box center [39, 62] width 79 height 17
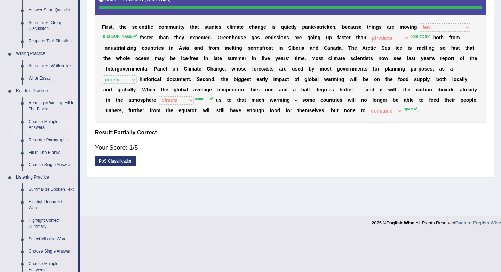
scroll to position [135, 0]
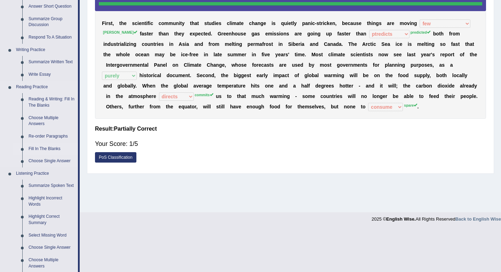
click at [48, 149] on link "Fill In The Blanks" at bounding box center [51, 149] width 53 height 13
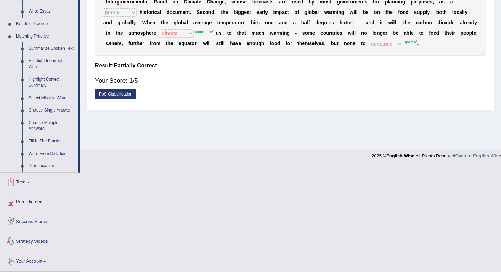
scroll to position [206, 0]
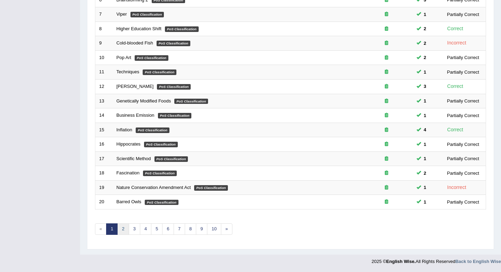
click at [125, 230] on link "2" at bounding box center [122, 229] width 11 height 11
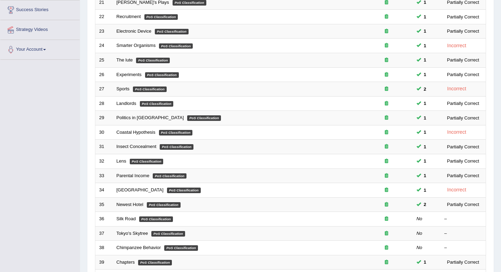
scroll to position [188, 0]
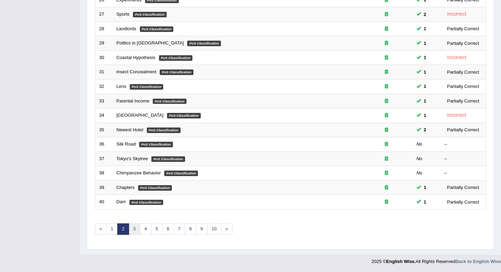
click at [135, 229] on link "3" at bounding box center [134, 229] width 11 height 11
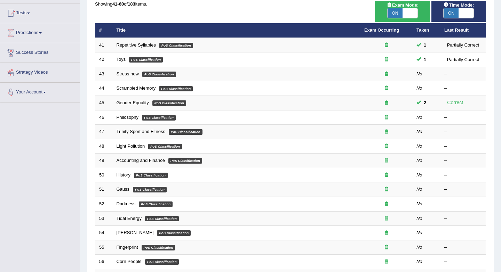
scroll to position [64, 0]
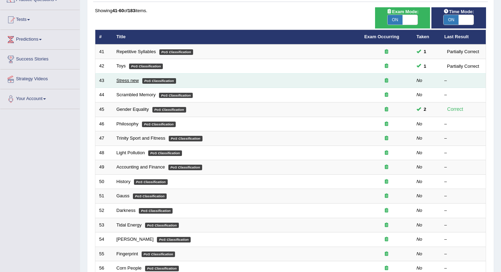
click at [128, 80] on link "Stress new" at bounding box center [128, 80] width 22 height 5
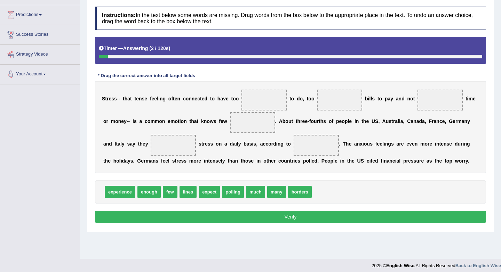
scroll to position [93, 0]
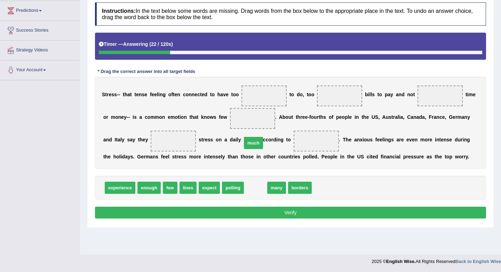
drag, startPoint x: 261, startPoint y: 191, endPoint x: 259, endPoint y: 124, distance: 66.8
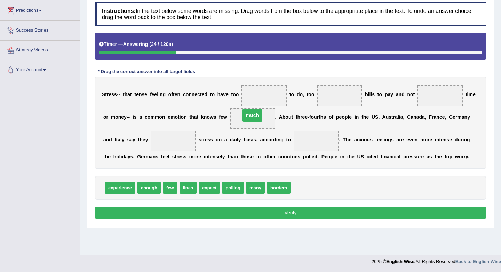
drag, startPoint x: 256, startPoint y: 120, endPoint x: 256, endPoint y: 104, distance: 15.7
drag, startPoint x: 253, startPoint y: 118, endPoint x: 259, endPoint y: 93, distance: 25.7
drag, startPoint x: 254, startPoint y: 190, endPoint x: 292, endPoint y: 127, distance: 74.2
click at [266, 176] on span "many" at bounding box center [256, 182] width 19 height 12
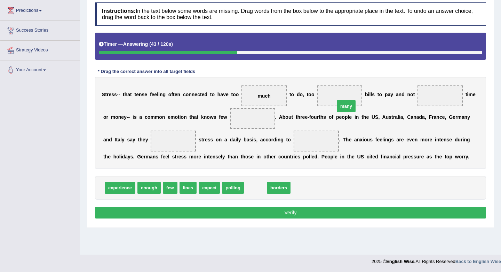
drag, startPoint x: 252, startPoint y: 190, endPoint x: 342, endPoint y: 106, distance: 122.9
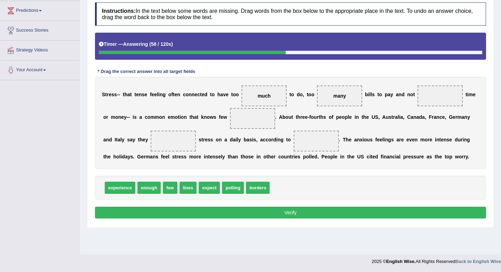
click at [267, 100] on span "much" at bounding box center [263, 96] width 45 height 21
drag, startPoint x: 151, startPoint y: 189, endPoint x: 442, endPoint y: 95, distance: 305.6
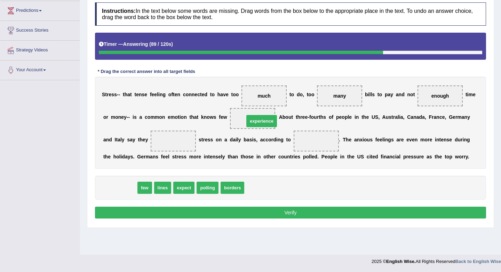
drag, startPoint x: 123, startPoint y: 190, endPoint x: 264, endPoint y: 123, distance: 156.7
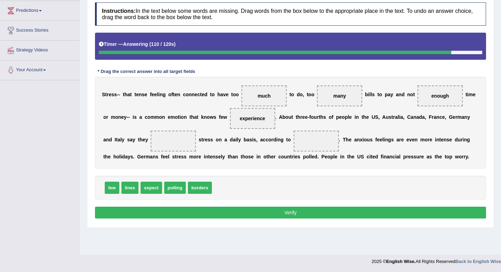
click at [152, 191] on span "expect" at bounding box center [151, 188] width 21 height 12
drag, startPoint x: 110, startPoint y: 189, endPoint x: 158, endPoint y: 141, distance: 68.4
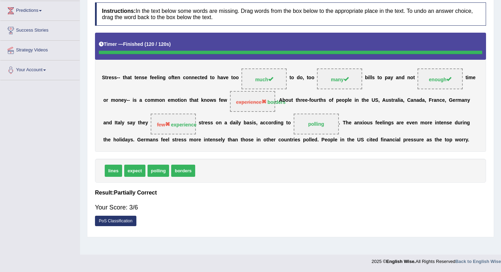
scroll to position [0, 0]
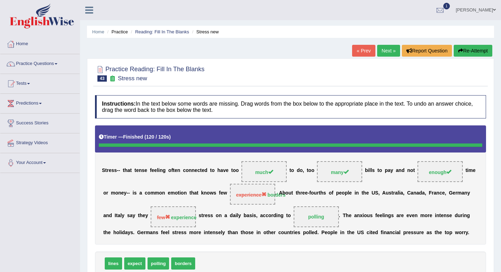
click at [381, 51] on link "Next »" at bounding box center [388, 51] width 23 height 12
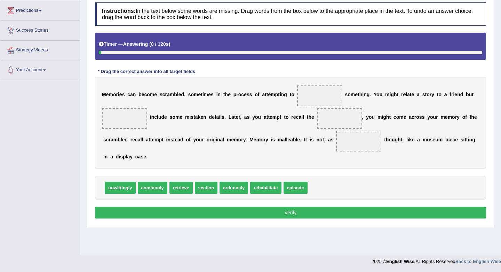
scroll to position [93, 0]
drag, startPoint x: 156, startPoint y: 190, endPoint x: 154, endPoint y: 193, distance: 3.6
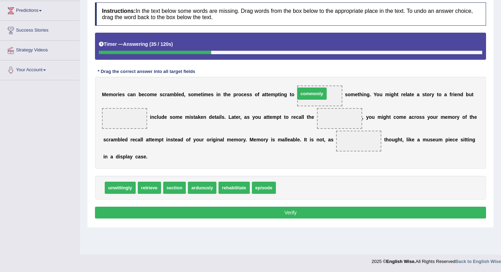
drag, startPoint x: 292, startPoint y: 190, endPoint x: 311, endPoint y: 95, distance: 97.0
click at [179, 189] on span "section" at bounding box center [174, 188] width 23 height 12
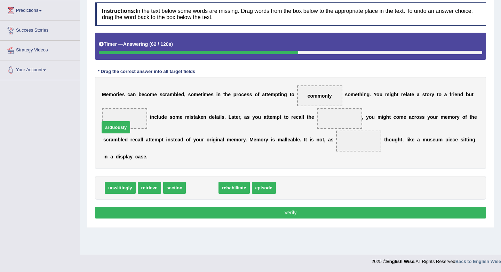
drag, startPoint x: 207, startPoint y: 187, endPoint x: 120, endPoint y: 122, distance: 108.4
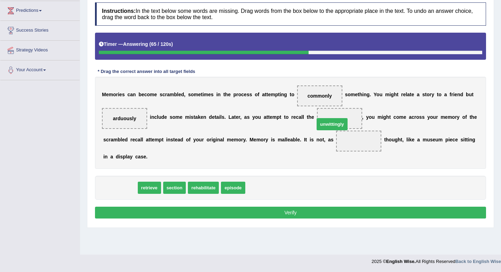
drag, startPoint x: 118, startPoint y: 191, endPoint x: 331, endPoint y: 127, distance: 222.1
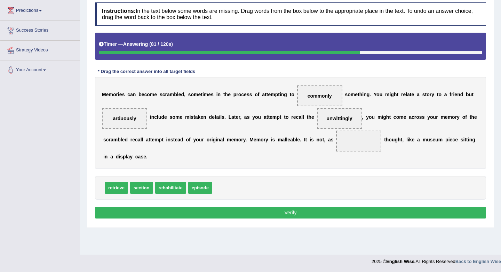
click at [204, 193] on span "episode" at bounding box center [200, 188] width 24 height 12
drag, startPoint x: 166, startPoint y: 191, endPoint x: 357, endPoint y: 138, distance: 198.8
click at [198, 215] on button "Verify" at bounding box center [290, 213] width 391 height 12
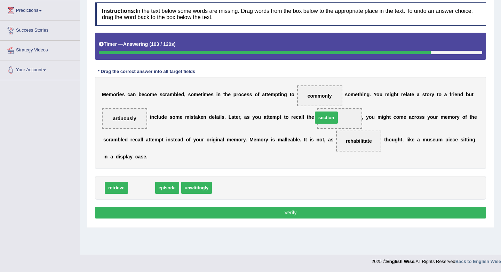
drag, startPoint x: 139, startPoint y: 189, endPoint x: 328, endPoint y: 118, distance: 202.3
click at [208, 213] on button "Verify" at bounding box center [290, 213] width 391 height 12
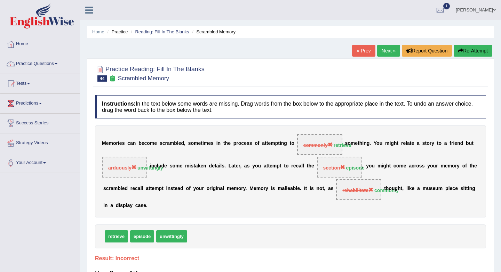
scroll to position [0, 0]
click at [383, 49] on link "Next »" at bounding box center [388, 51] width 23 height 12
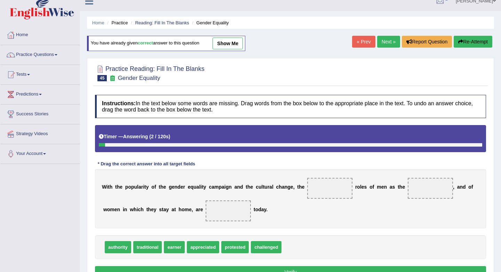
scroll to position [11, 0]
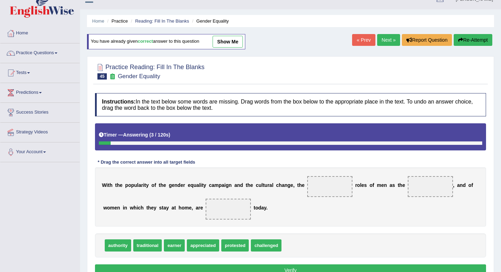
click at [385, 38] on link "Next »" at bounding box center [388, 40] width 23 height 12
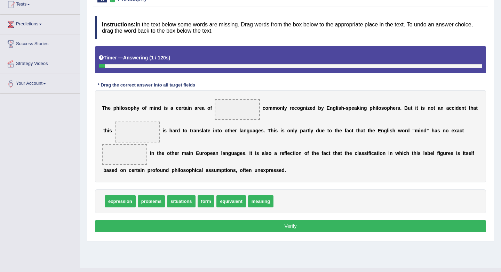
scroll to position [81, 0]
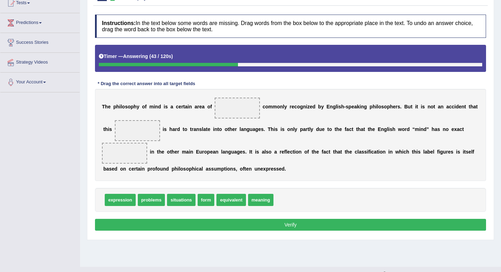
click at [229, 201] on span "equivalent" at bounding box center [230, 200] width 29 height 12
drag, startPoint x: 125, startPoint y: 198, endPoint x: 246, endPoint y: 106, distance: 151.9
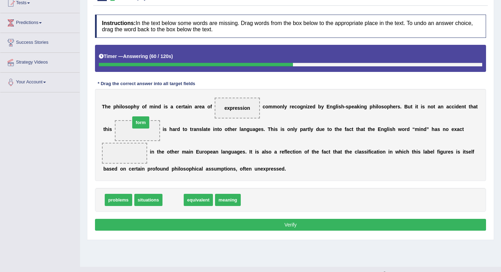
drag, startPoint x: 173, startPoint y: 201, endPoint x: 141, endPoint y: 128, distance: 80.6
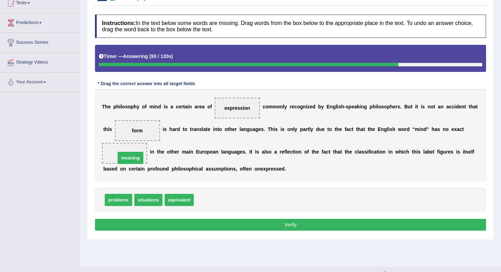
drag, startPoint x: 205, startPoint y: 206, endPoint x: 125, endPoint y: 164, distance: 90.1
click at [185, 228] on button "Verify" at bounding box center [290, 225] width 391 height 12
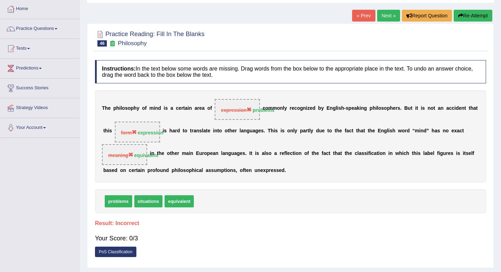
scroll to position [0, 0]
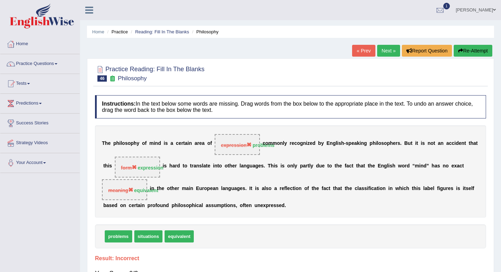
click at [386, 50] on link "Next »" at bounding box center [388, 51] width 23 height 12
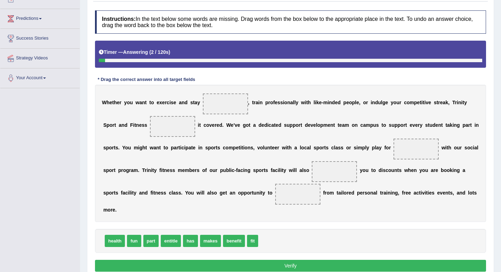
scroll to position [92, 0]
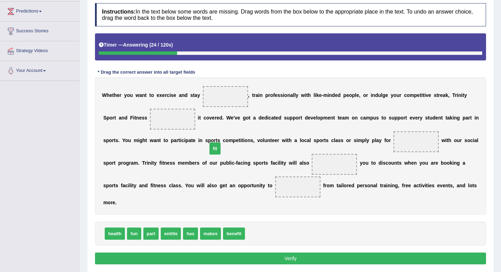
drag, startPoint x: 255, startPoint y: 235, endPoint x: 217, endPoint y: 130, distance: 111.7
click at [217, 148] on span "fit" at bounding box center [214, 149] width 11 height 12
drag, startPoint x: 251, startPoint y: 236, endPoint x: 239, endPoint y: 112, distance: 124.4
click at [249, 182] on span "fit" at bounding box center [254, 188] width 11 height 12
drag, startPoint x: 254, startPoint y: 235, endPoint x: 234, endPoint y: 137, distance: 100.3
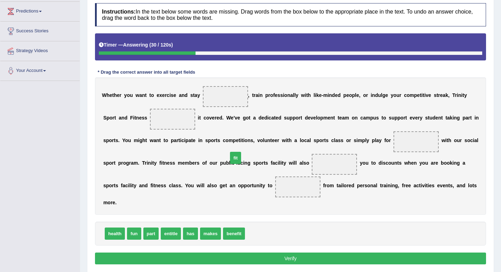
click at [234, 152] on span "fit" at bounding box center [235, 158] width 11 height 12
drag, startPoint x: 252, startPoint y: 235, endPoint x: 216, endPoint y: 102, distance: 138.2
drag, startPoint x: 222, startPoint y: 237, endPoint x: 203, endPoint y: 207, distance: 35.7
click at [203, 207] on div "Instructions: In the text below some words are missing. Drag words from the box…" at bounding box center [290, 135] width 395 height 271
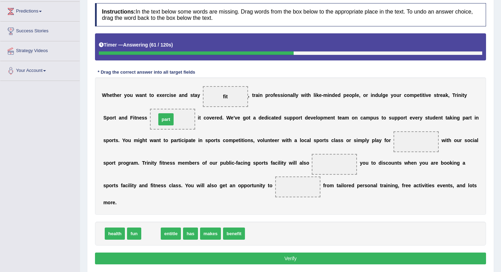
drag, startPoint x: 151, startPoint y: 237, endPoint x: 165, endPoint y: 122, distance: 116.1
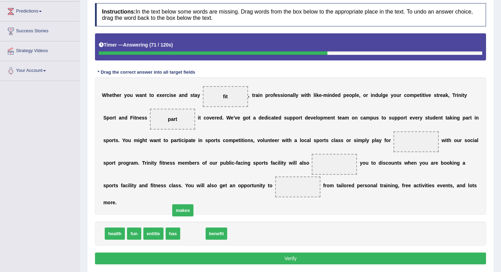
drag, startPoint x: 191, startPoint y: 235, endPoint x: 181, endPoint y: 211, distance: 25.7
click at [181, 211] on span "makes" at bounding box center [182, 211] width 21 height 12
drag, startPoint x: 187, startPoint y: 237, endPoint x: 169, endPoint y: 120, distance: 118.6
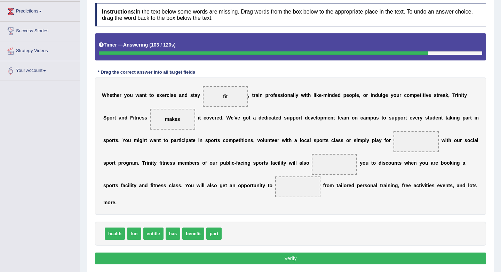
scroll to position [0, 0]
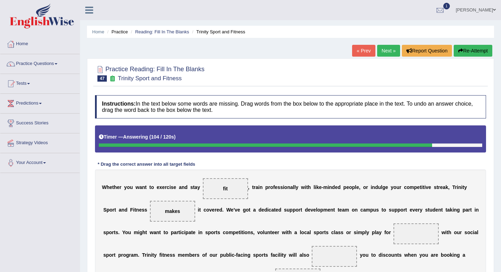
click at [358, 51] on link "« Prev" at bounding box center [363, 51] width 23 height 12
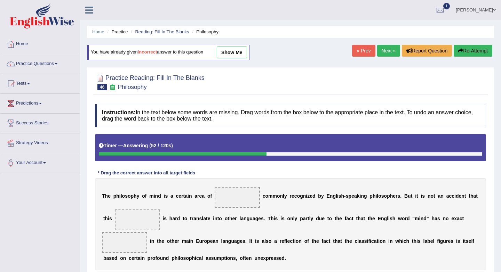
click at [379, 54] on link "Next »" at bounding box center [388, 51] width 23 height 12
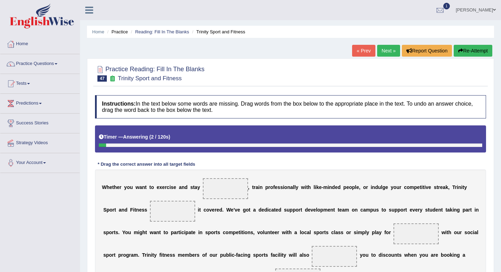
click at [489, 16] on link "[PERSON_NAME]" at bounding box center [476, 9] width 50 height 18
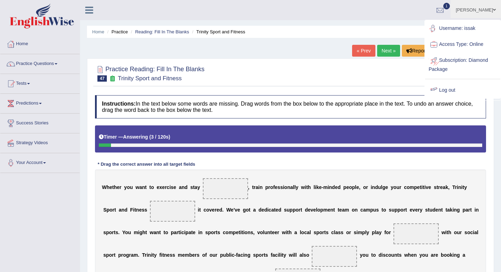
click at [452, 92] on link "Log out" at bounding box center [462, 90] width 75 height 16
